Goal: Task Accomplishment & Management: Use online tool/utility

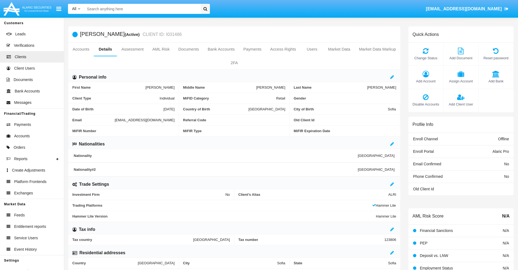
click at [339, 49] on link "Market Data" at bounding box center [339, 49] width 31 height 13
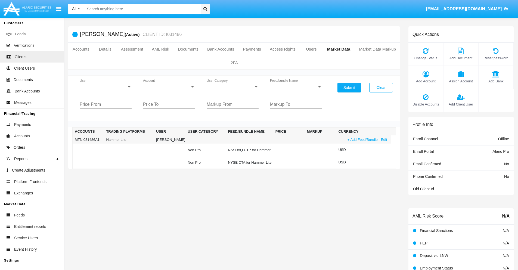
click at [362, 140] on link "+ Add Feed/Bundle" at bounding box center [362, 140] width 33 height 6
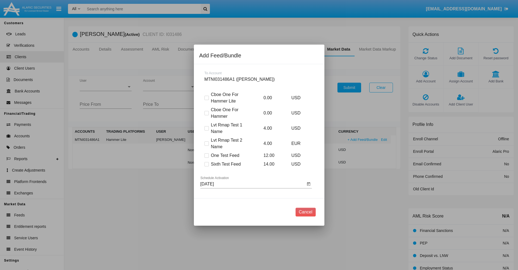
click at [206, 164] on span at bounding box center [207, 164] width 4 height 4
click at [206, 166] on input "Sixth Test Feed" at bounding box center [206, 166] width 0 height 0
checkbox input "true"
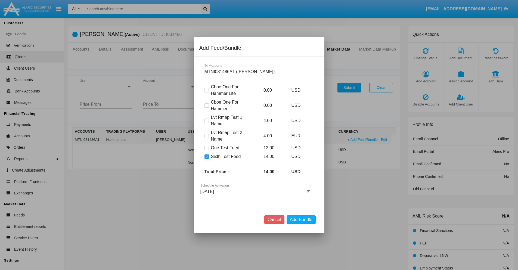
click at [253, 191] on input "[DATE]" at bounding box center [252, 191] width 105 height 5
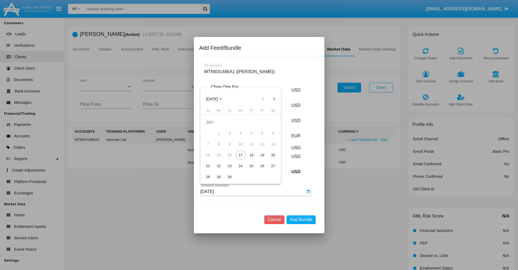
click at [217, 99] on span "[DATE]" at bounding box center [212, 99] width 12 height 4
click at [269, 148] on div "2027" at bounding box center [269, 149] width 17 height 10
click at [250, 148] on div "NOV" at bounding box center [250, 149] width 17 height 10
click at [262, 155] on div "19" at bounding box center [263, 155] width 10 height 10
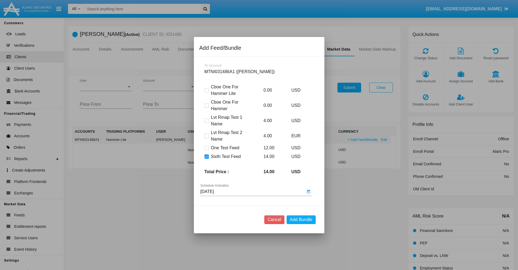
type input "[DATE]"
click at [301, 220] on button "Add Bundle" at bounding box center [301, 219] width 29 height 9
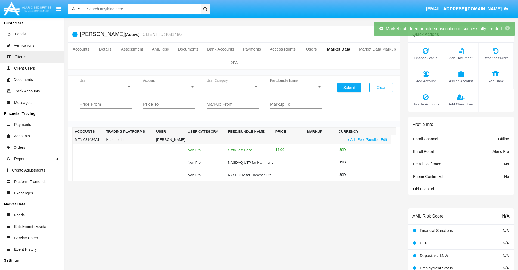
click at [248, 150] on div "Sixth Test Feed" at bounding box center [249, 150] width 43 height 4
